Goal: Find specific page/section: Find specific page/section

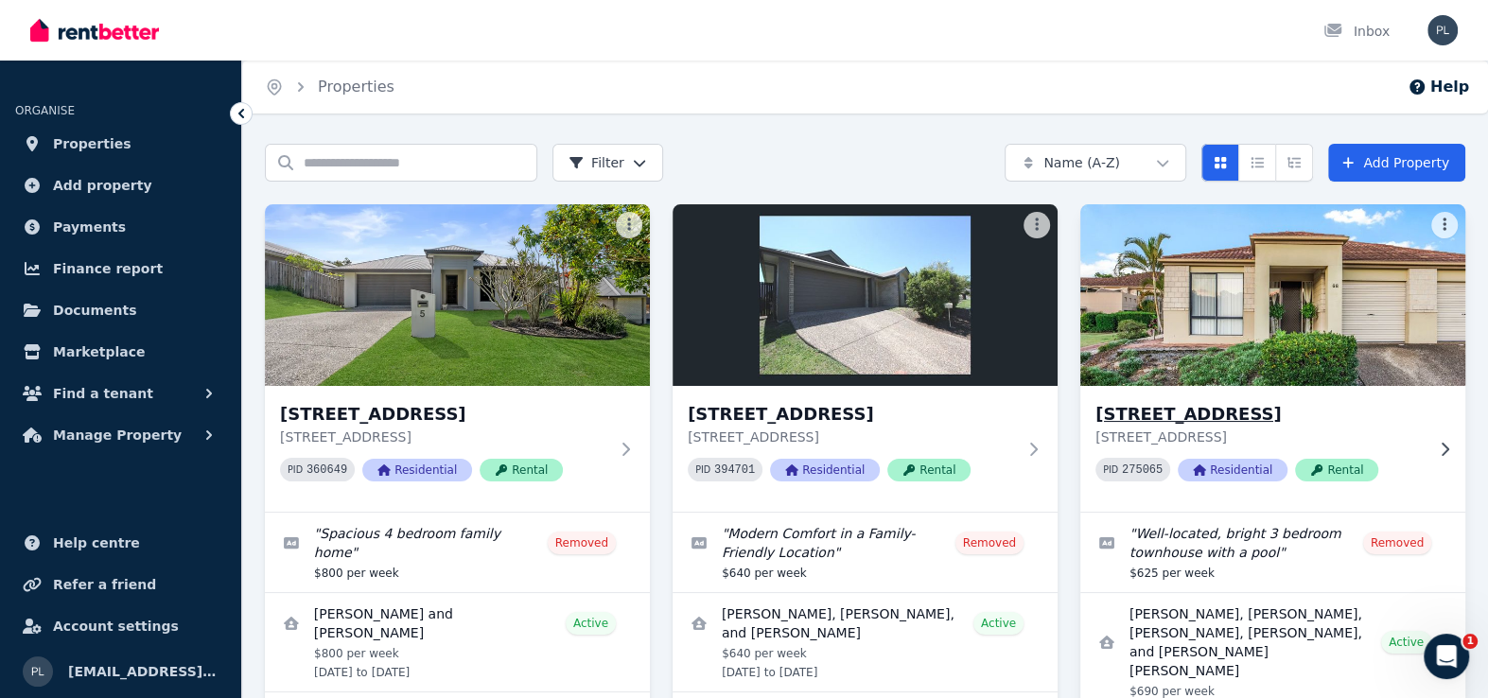
click at [1315, 337] on img at bounding box center [1273, 295] width 404 height 191
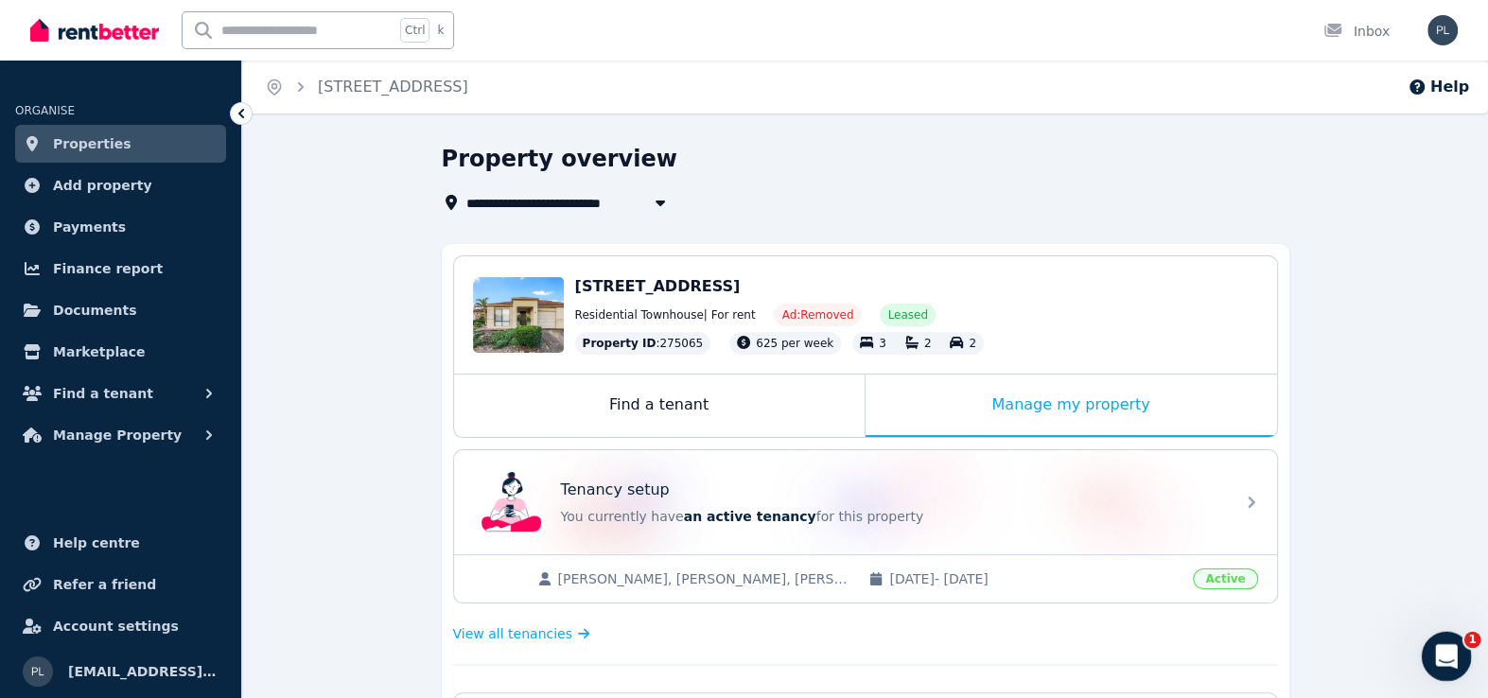
click at [1445, 645] on icon "Open Intercom Messenger" at bounding box center [1443, 653] width 31 height 31
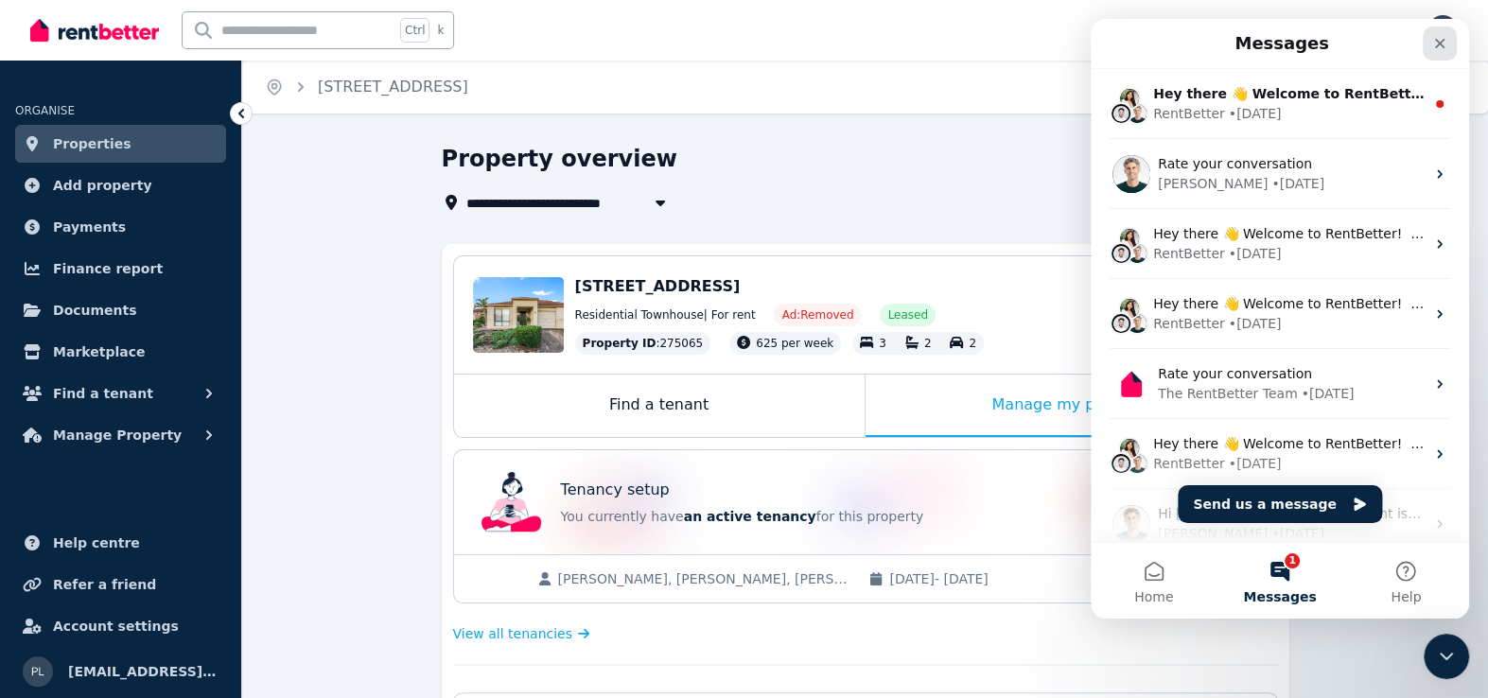
click at [1433, 46] on icon "Close" at bounding box center [1439, 43] width 15 height 15
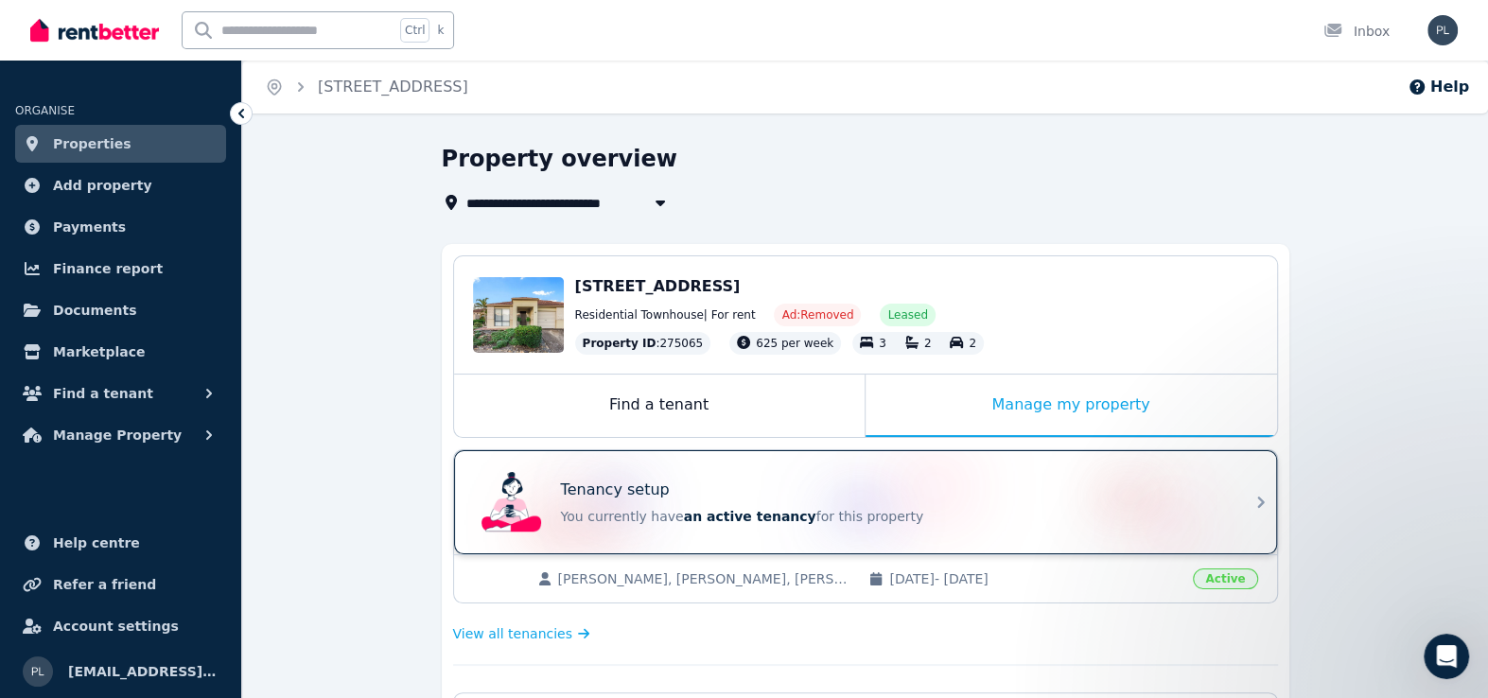
click at [1006, 501] on div "Tenancy setup You currently have an active tenancy for this property" at bounding box center [892, 502] width 662 height 47
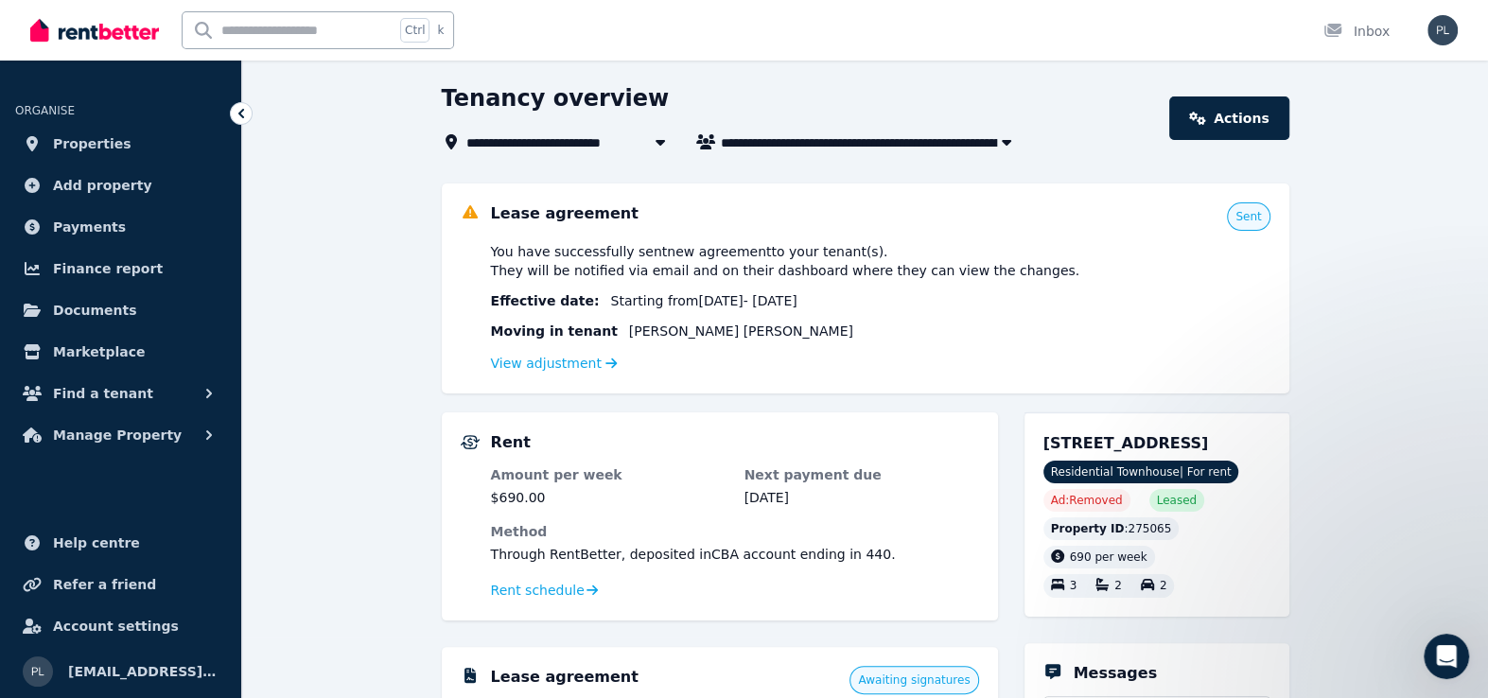
scroll to position [284, 0]
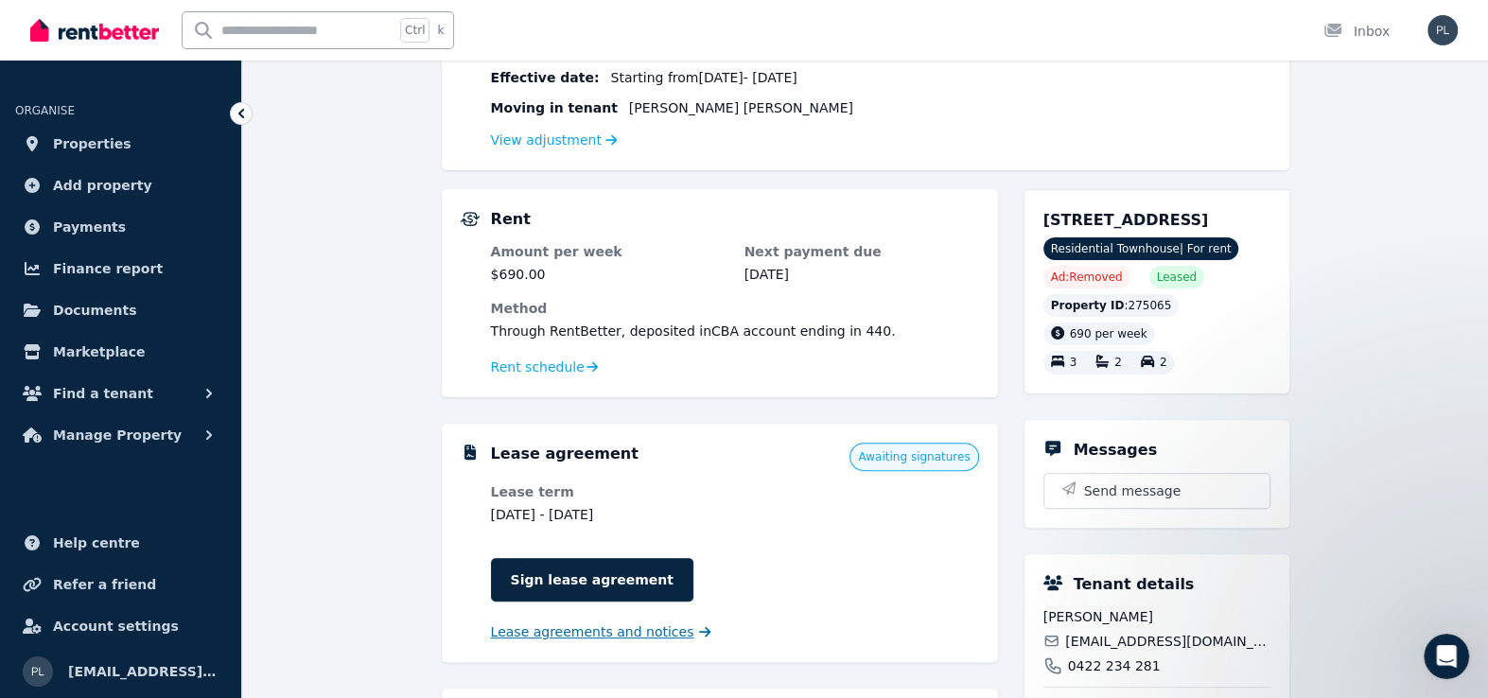
click at [655, 636] on span "Lease agreements and notices" at bounding box center [592, 631] width 203 height 19
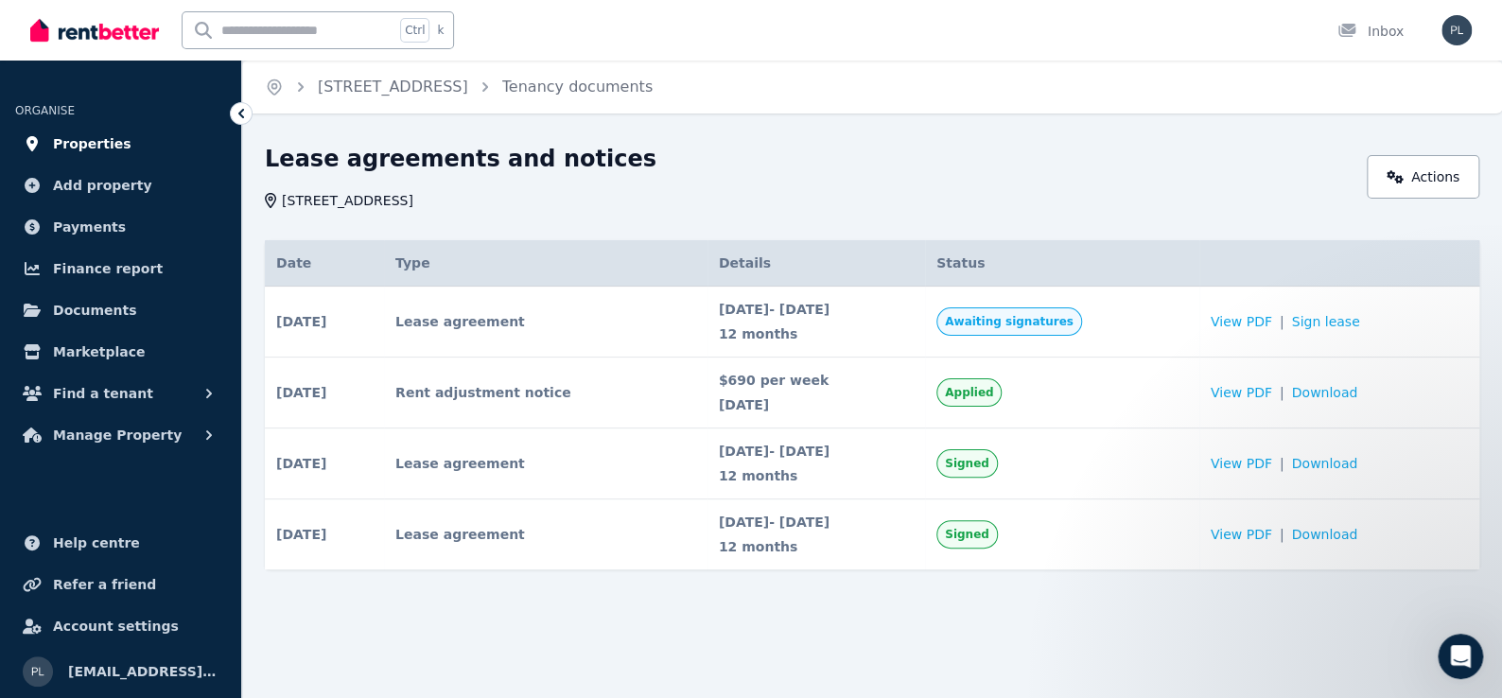
click at [85, 137] on span "Properties" at bounding box center [92, 143] width 78 height 23
